Goal: Information Seeking & Learning: Learn about a topic

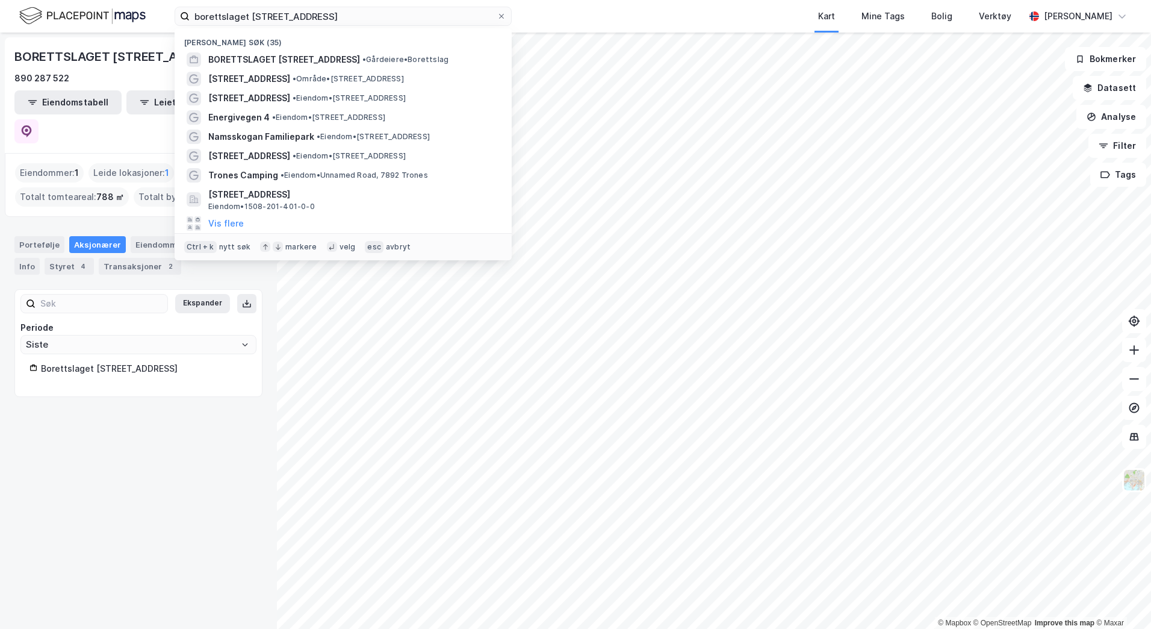
click at [50, 25] on div "borettslaget [STREET_ADDRESS] Nylige søk (35) BORETTSLAGET [STREET_ADDRESS] • G…" at bounding box center [575, 16] width 1151 height 33
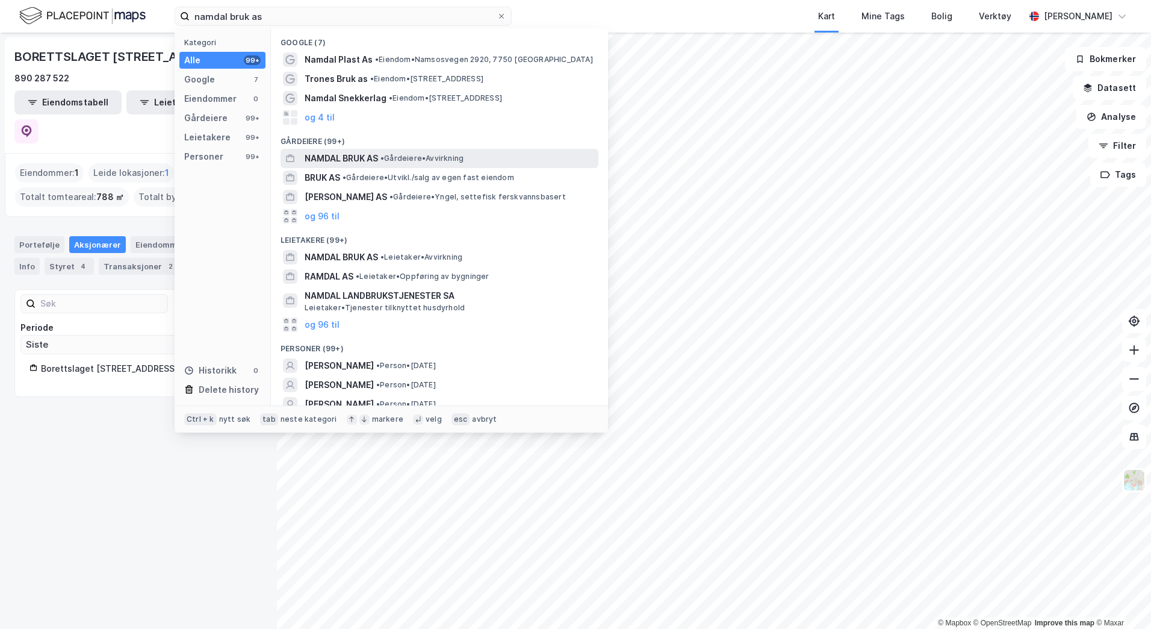
type input "namdal bruk as"
click at [399, 158] on span "• Gårdeiere • Avvirkning" at bounding box center [422, 159] width 83 height 10
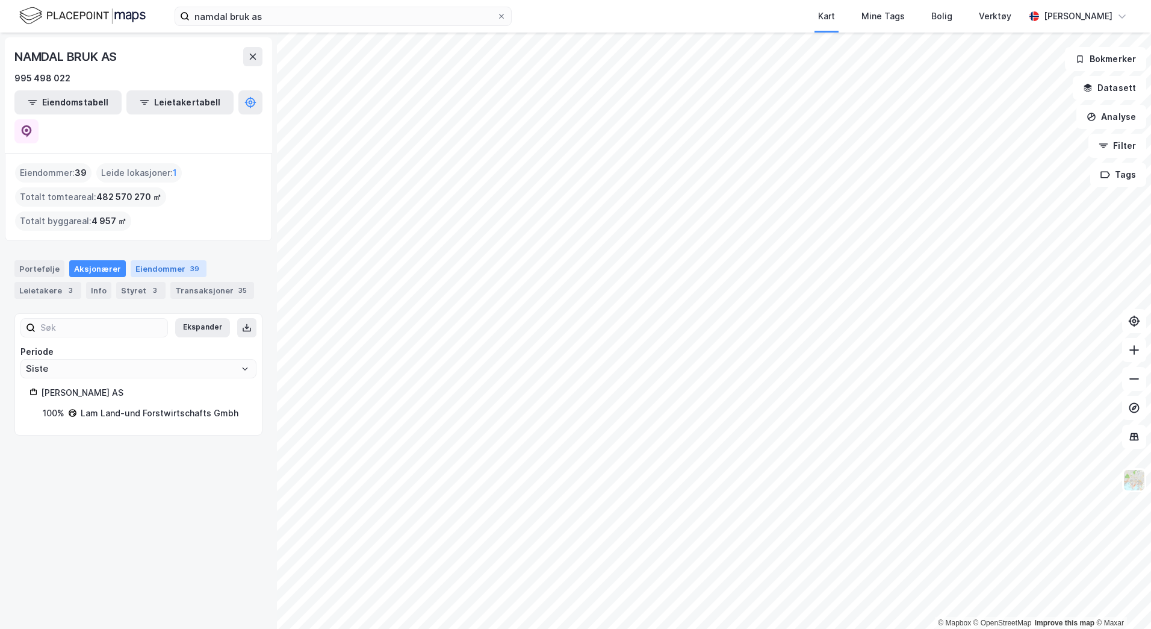
click at [137, 260] on div "Eiendommer 39" at bounding box center [169, 268] width 76 height 17
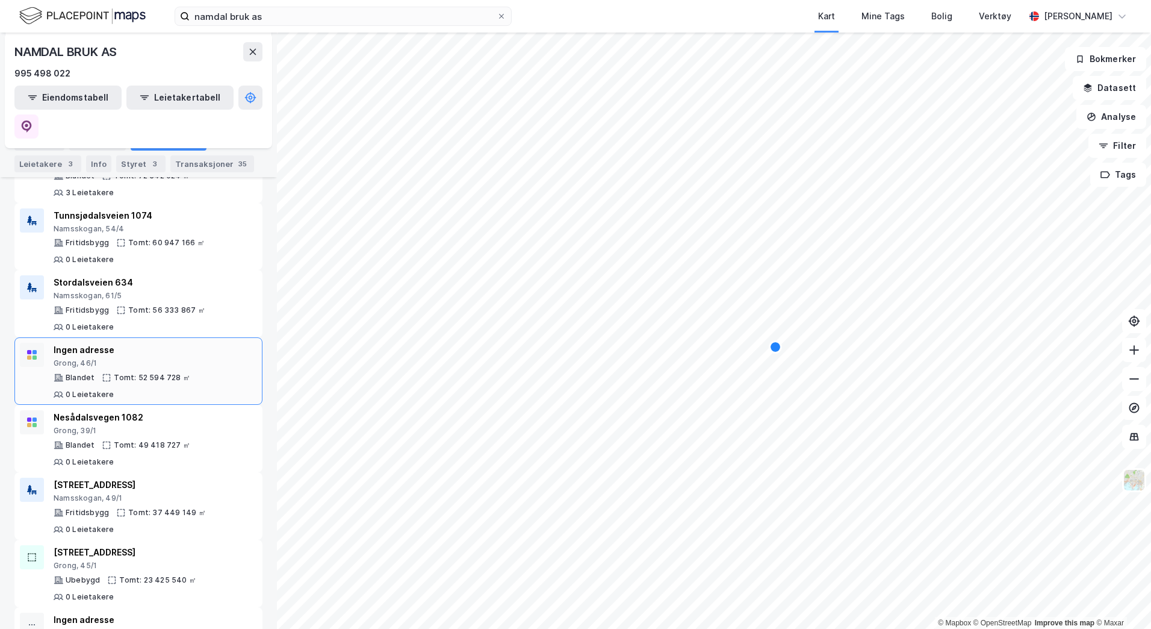
scroll to position [196, 0]
click at [164, 359] on div "Grong, 46/1" at bounding box center [156, 364] width 204 height 10
